Goal: Task Accomplishment & Management: Use online tool/utility

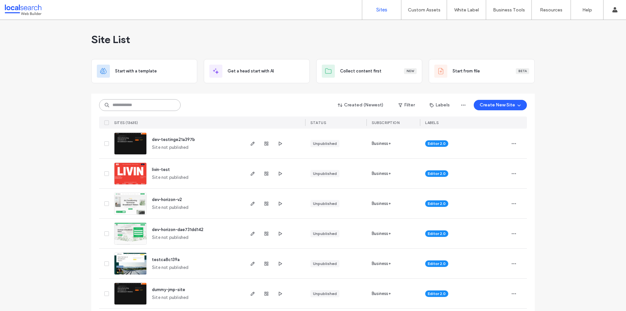
click at [119, 105] on input at bounding box center [140, 105] width 82 height 12
paste input "********"
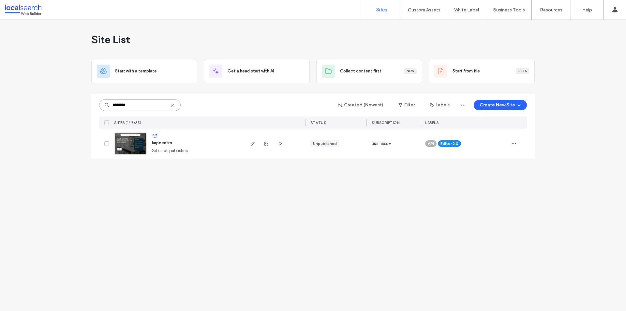
type input "********"
click at [135, 147] on img at bounding box center [130, 155] width 32 height 44
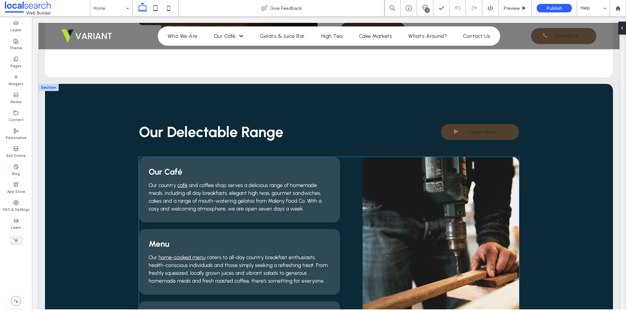
scroll to position [587, 0]
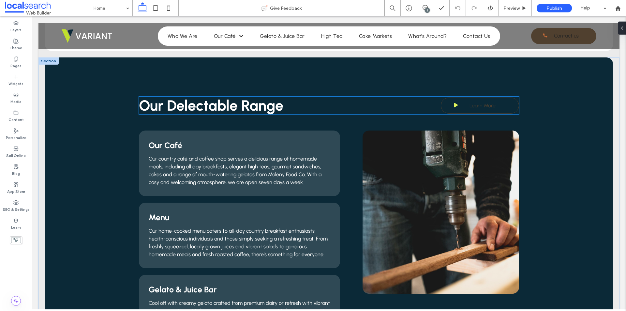
click at [475, 108] on span "Learn More" at bounding box center [483, 105] width 26 height 13
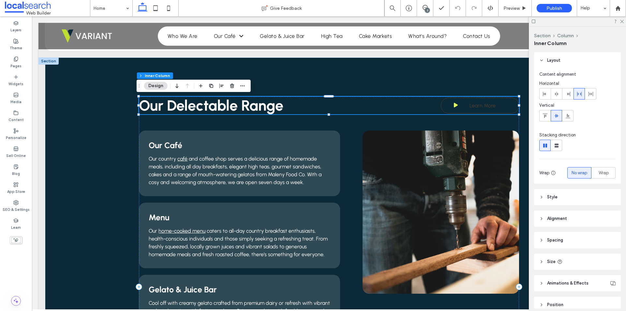
click at [475, 108] on span "Learn More" at bounding box center [483, 105] width 26 height 13
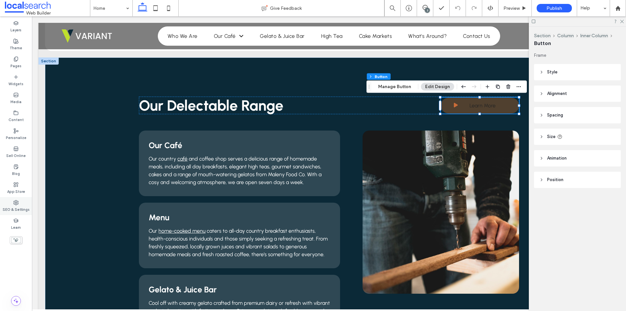
click at [21, 209] on label "SEO & Settings" at bounding box center [16, 208] width 27 height 7
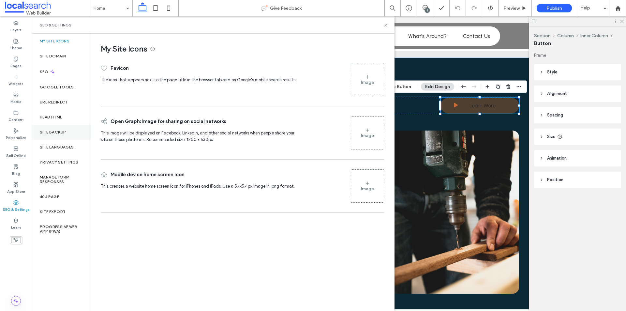
click at [60, 135] on div "Site Backup" at bounding box center [61, 132] width 59 height 15
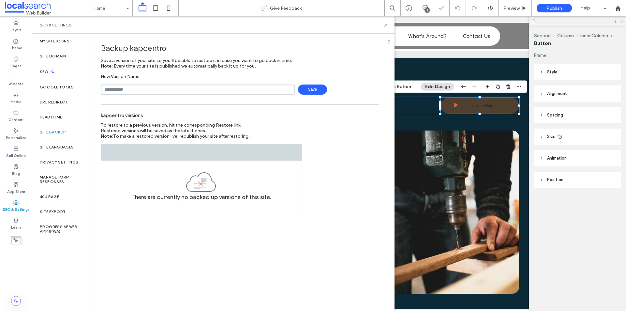
click at [141, 88] on input "text" at bounding box center [198, 89] width 194 height 10
type input "**********"
click at [312, 88] on span "Save" at bounding box center [312, 89] width 29 height 10
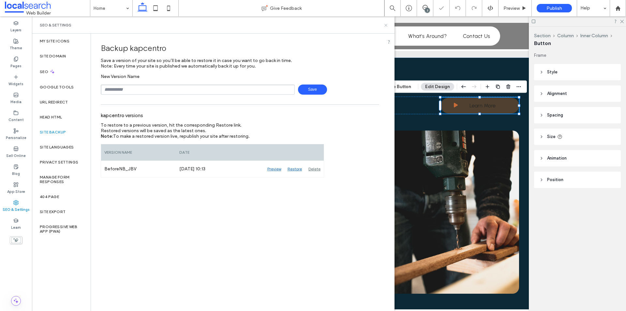
click at [386, 23] on icon at bounding box center [386, 25] width 5 height 5
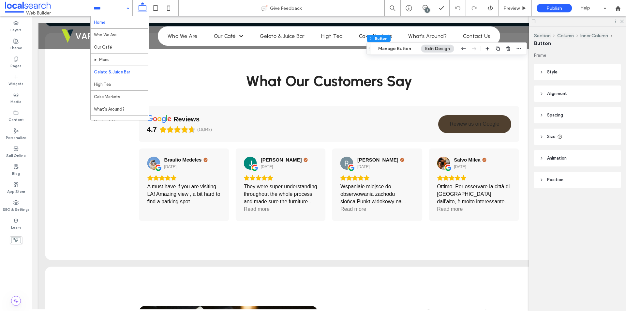
scroll to position [7, 0]
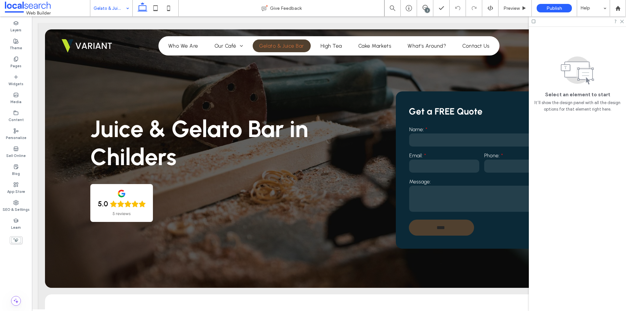
click at [621, 23] on div at bounding box center [577, 21] width 97 height 10
click at [620, 22] on icon at bounding box center [622, 21] width 4 height 4
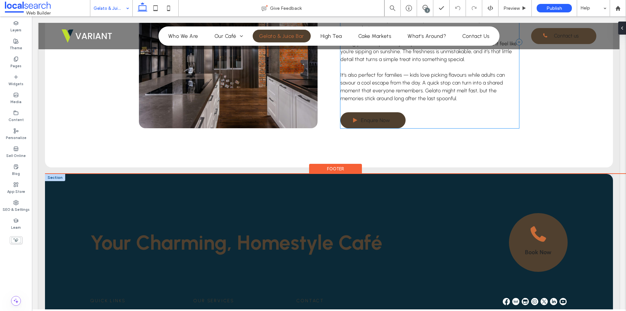
scroll to position [812, 0]
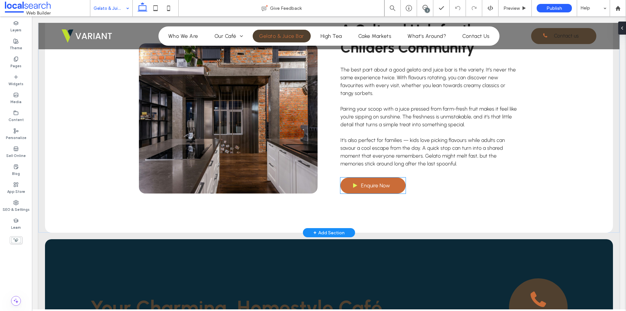
click at [374, 181] on span "Enquire Now" at bounding box center [375, 185] width 29 height 13
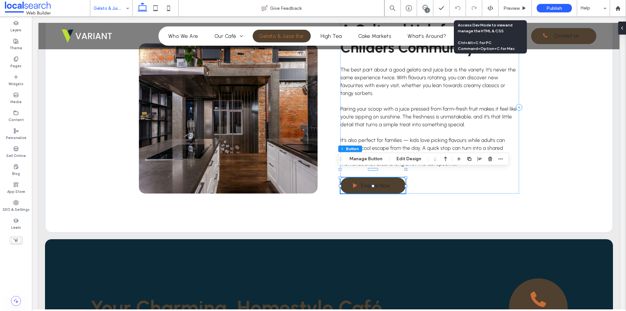
click at [492, 9] on use at bounding box center [490, 8] width 5 height 5
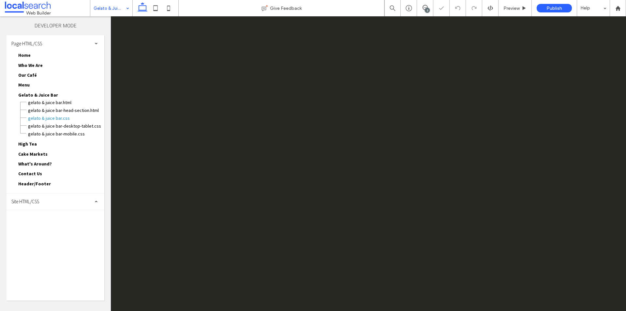
scroll to position [0, 0]
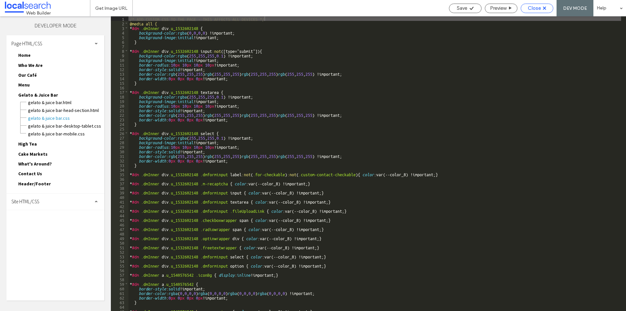
click at [541, 9] on span "Close" at bounding box center [534, 8] width 13 height 6
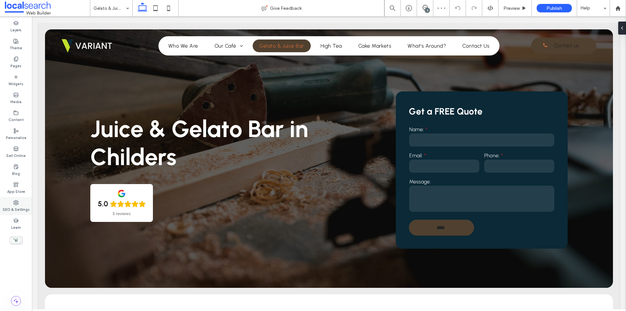
click at [17, 209] on label "SEO & Settings" at bounding box center [16, 208] width 27 height 7
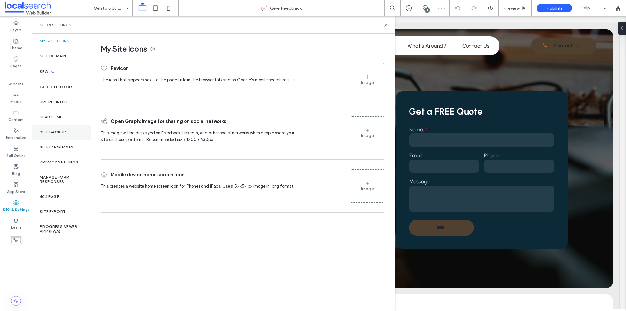
click at [57, 130] on label "Site Backup" at bounding box center [53, 132] width 26 height 5
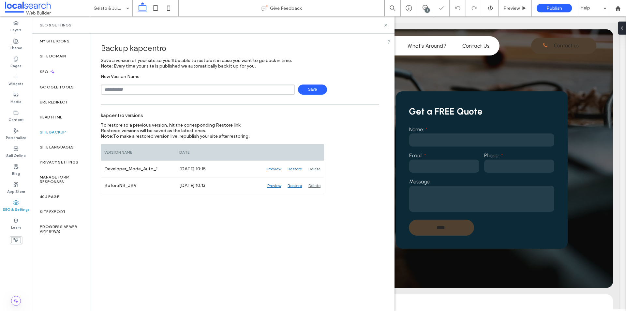
drag, startPoint x: 388, startPoint y: 27, endPoint x: 392, endPoint y: 24, distance: 4.8
click at [389, 26] on div "SEO & Settings" at bounding box center [213, 24] width 363 height 17
click at [387, 24] on icon at bounding box center [386, 25] width 5 height 5
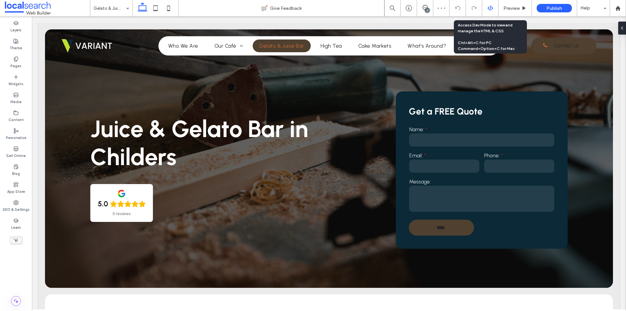
click at [497, 8] on div at bounding box center [490, 8] width 16 height 6
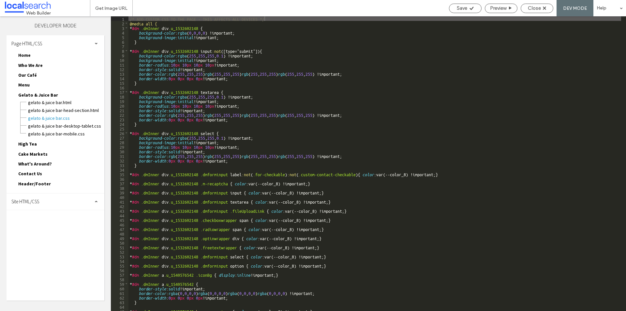
click at [38, 202] on span "Site HTML/CSS" at bounding box center [25, 201] width 28 height 6
click at [39, 231] on span "site.css" at bounding box center [67, 230] width 74 height 7
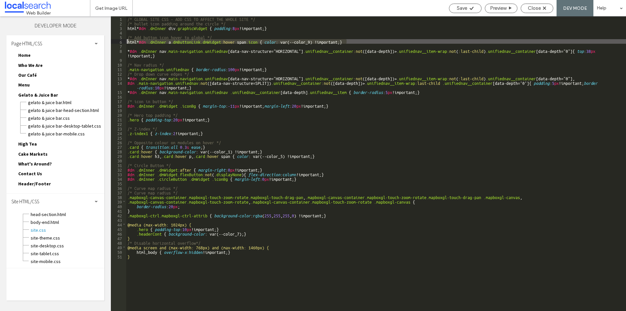
drag, startPoint x: 362, startPoint y: 42, endPoint x: 115, endPoint y: 40, distance: 247.2
click at [115, 40] on div "** 1 2 3 4 5 6 7 8 9 10 11 12 13 14 15 16 17 18 19 20 21 22 23 24 25 26 27 28 2…" at bounding box center [368, 163] width 515 height 294
click at [287, 87] on div "/* GLOBAL SITE CSS - ADD CSS TO AFFECT THE WHOLE SITE */ /* bullet icon padding…" at bounding box center [376, 168] width 500 height 304
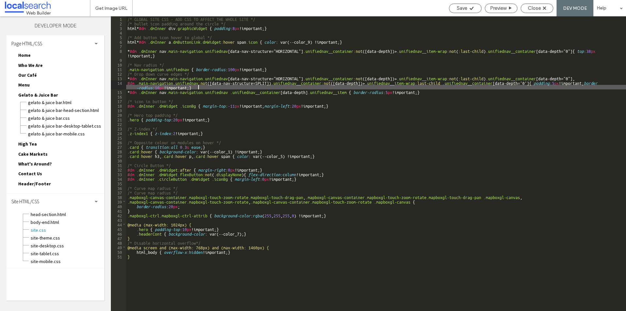
drag, startPoint x: 259, startPoint y: 67, endPoint x: 252, endPoint y: 67, distance: 7.2
click at [259, 68] on div "/* GLOBAL SITE CSS - ADD CSS TO AFFECT THE WHOLE SITE */ /* bullet icon padding…" at bounding box center [376, 168] width 500 height 304
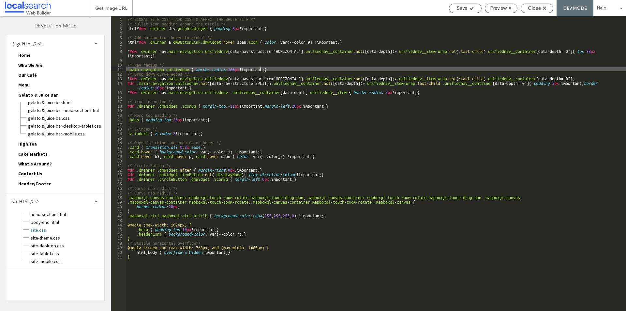
drag, startPoint x: 211, startPoint y: 58, endPoint x: 198, endPoint y: 57, distance: 13.1
click at [204, 58] on div "/* GLOBAL SITE CSS - ADD CSS TO AFFECT THE WHOLE SITE */ /* bullet icon padding…" at bounding box center [376, 168] width 500 height 304
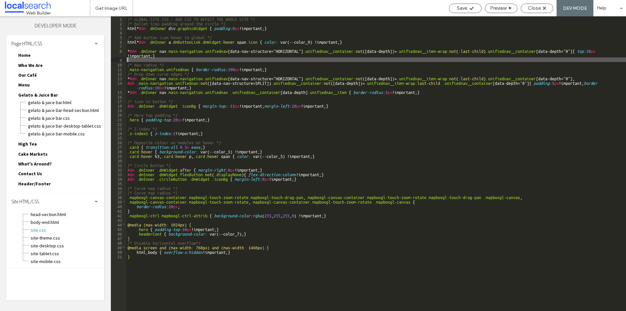
click at [171, 45] on div "/* GLOBAL SITE CSS - ADD CSS TO AFFECT THE WHOLE SITE */ /* bullet icon padding…" at bounding box center [376, 168] width 500 height 304
click at [249, 58] on div "/* GLOBAL SITE CSS - ADD CSS TO AFFECT THE WHOLE SITE */ /* bullet icon padding…" at bounding box center [376, 168] width 500 height 304
click at [287, 69] on div "/* GLOBAL SITE CSS - ADD CSS TO AFFECT THE WHOLE SITE */ /* bullet icon padding…" at bounding box center [376, 168] width 500 height 304
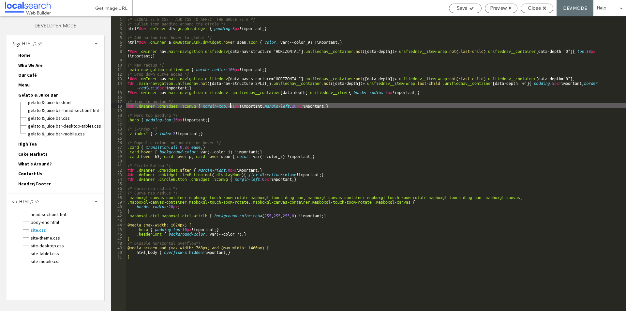
click at [231, 106] on div "/* GLOBAL SITE CSS - ADD CSS TO AFFECT THE WHOLE SITE */ /* bullet icon padding…" at bounding box center [376, 168] width 500 height 304
click at [543, 7] on div "Close" at bounding box center [537, 8] width 32 height 6
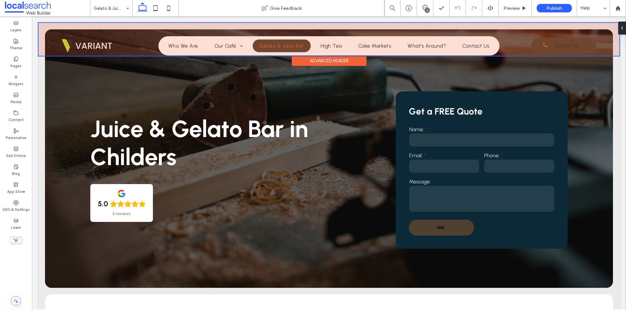
click at [373, 25] on div at bounding box center [328, 39] width 581 height 33
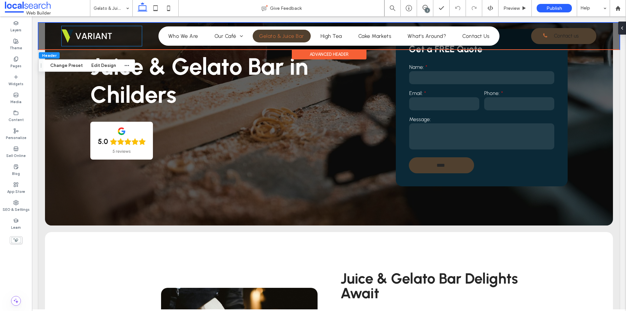
scroll to position [65, 0]
